Goal: Information Seeking & Learning: Learn about a topic

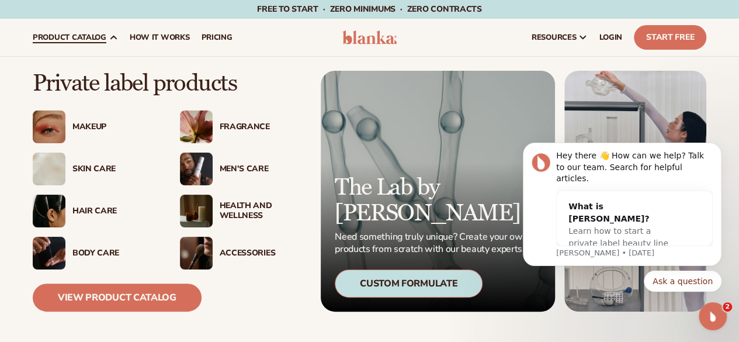
click at [107, 214] on div "Hair Care" at bounding box center [114, 211] width 84 height 10
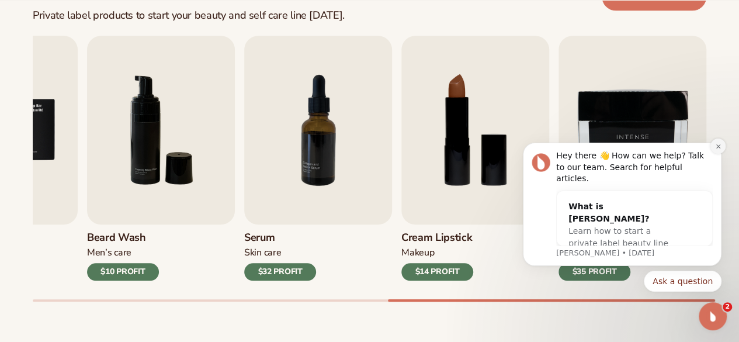
click at [713, 154] on button "Dismiss notification" at bounding box center [717, 145] width 15 height 15
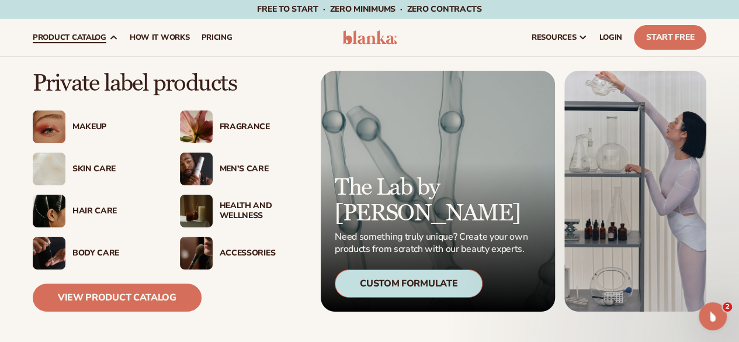
click at [258, 165] on div "Men’s Care" at bounding box center [262, 169] width 84 height 10
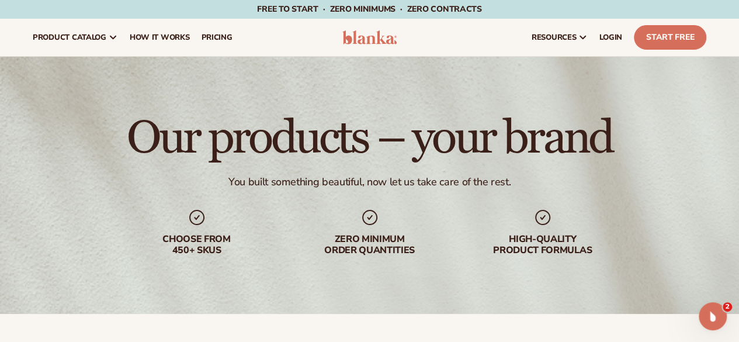
click at [378, 39] on img at bounding box center [369, 37] width 55 height 14
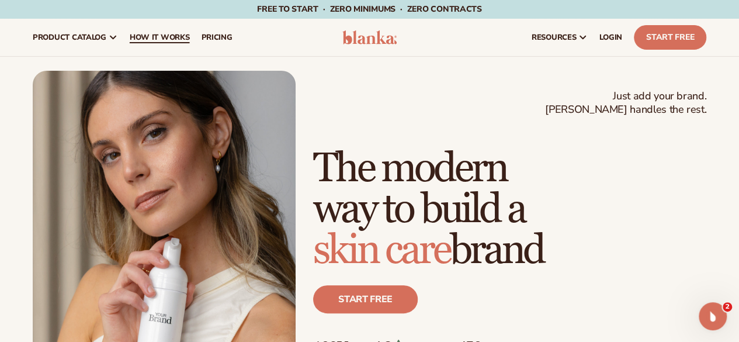
click at [175, 38] on span "How It Works" at bounding box center [160, 37] width 60 height 9
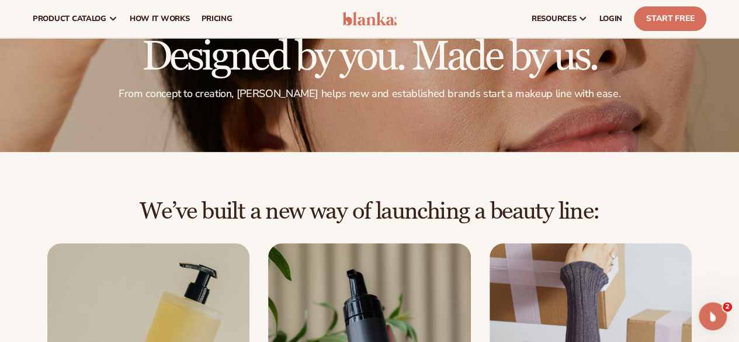
scroll to position [54, 0]
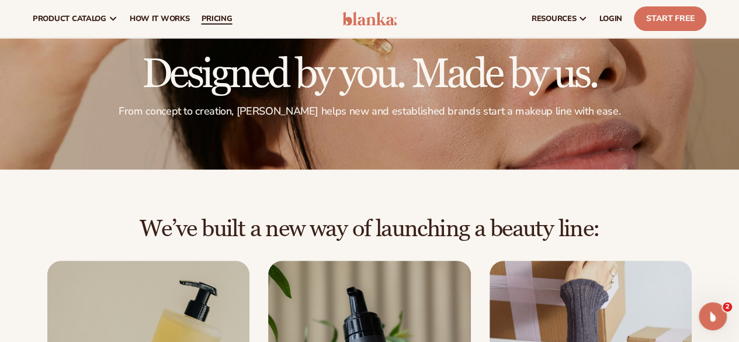
click at [210, 18] on span "pricing" at bounding box center [216, 18] width 31 height 9
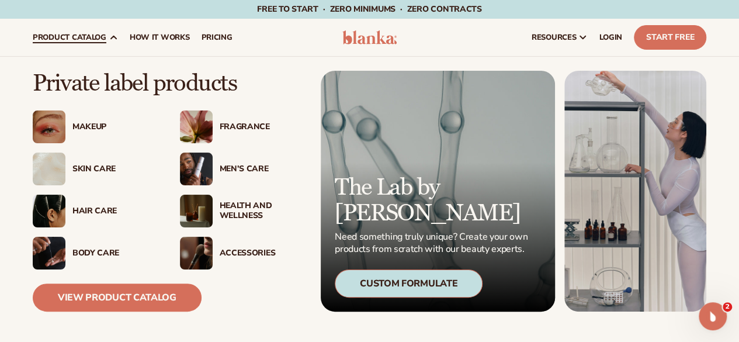
click at [113, 140] on div "Makeup" at bounding box center [95, 126] width 124 height 33
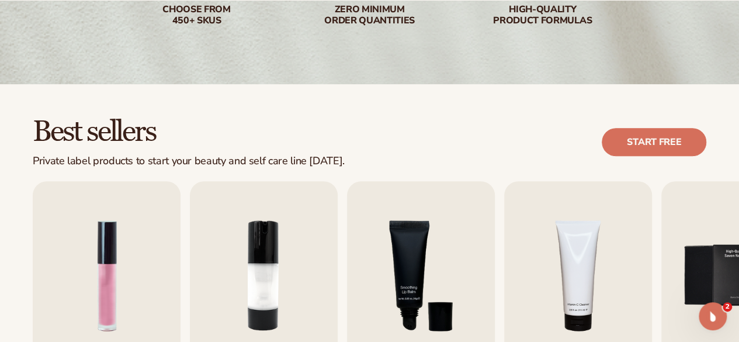
scroll to position [229, 0]
